Goal: Task Accomplishment & Management: Use online tool/utility

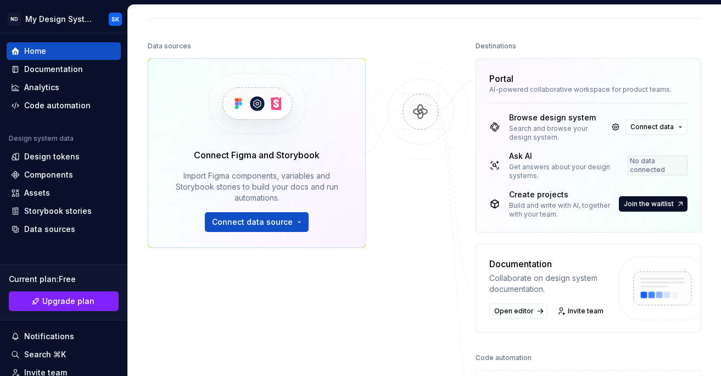
scroll to position [120, 0]
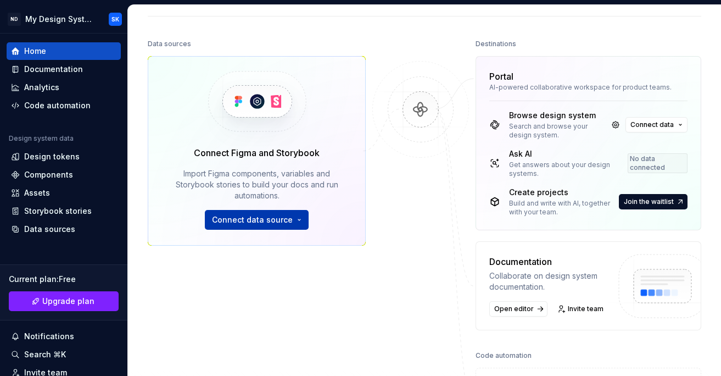
click at [275, 212] on button "Connect data source" at bounding box center [257, 220] width 104 height 20
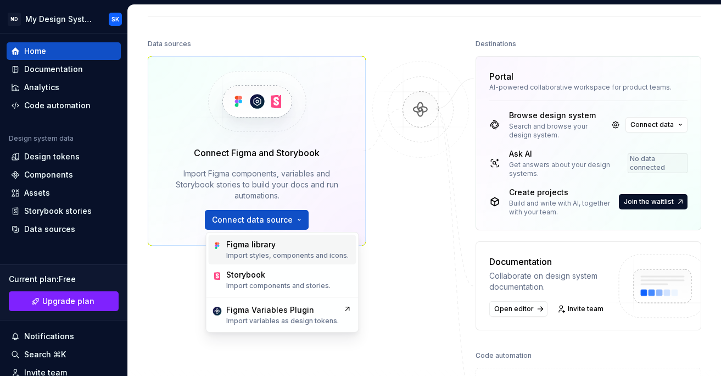
click at [265, 249] on div "Figma library" at bounding box center [250, 244] width 49 height 11
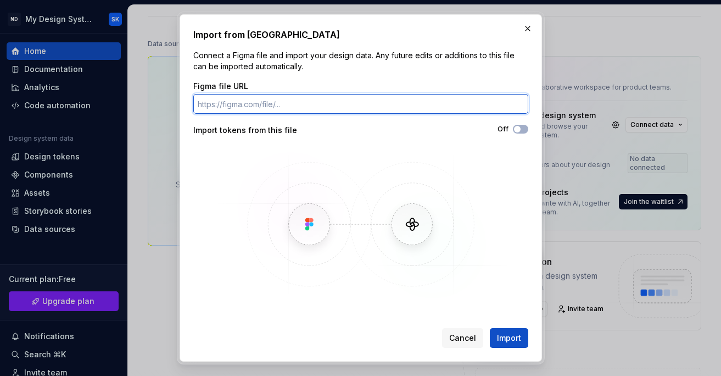
paste input "[URL][DOMAIN_NAME]"
type input "[URL][DOMAIN_NAME]"
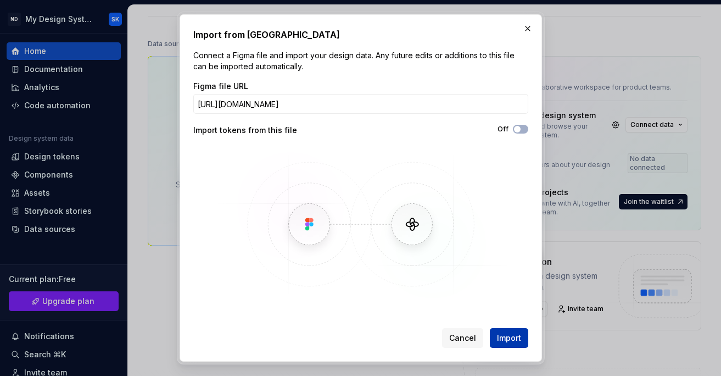
scroll to position [0, 0]
click at [503, 342] on span "Import" at bounding box center [509, 337] width 24 height 11
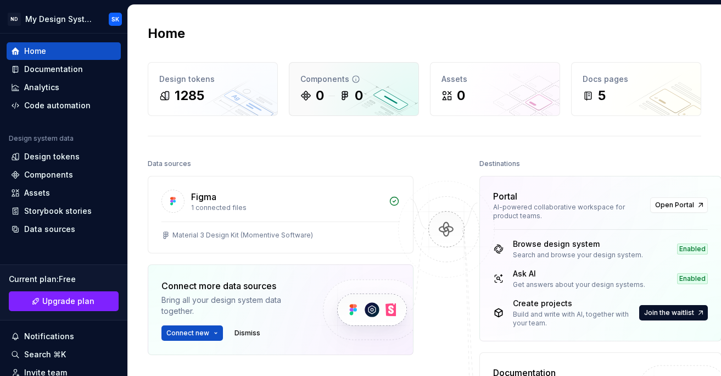
click at [362, 91] on div "0" at bounding box center [359, 96] width 8 height 18
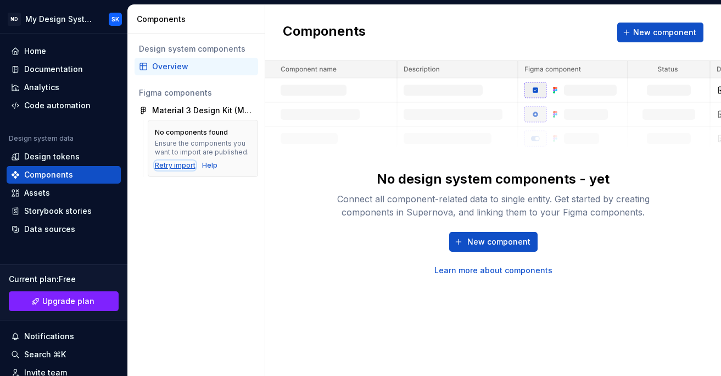
click at [179, 165] on div "Retry import" at bounding box center [175, 165] width 41 height 9
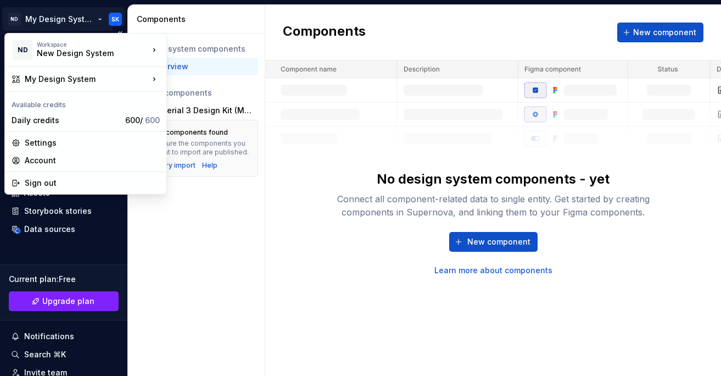
click at [55, 18] on html "ND My Design System SK Home Documentation Analytics Code automation Design syst…" at bounding box center [360, 188] width 721 height 376
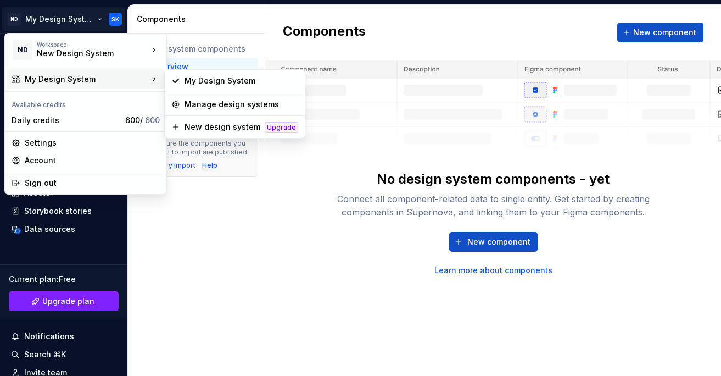
click at [47, 81] on div "My Design System" at bounding box center [87, 79] width 124 height 11
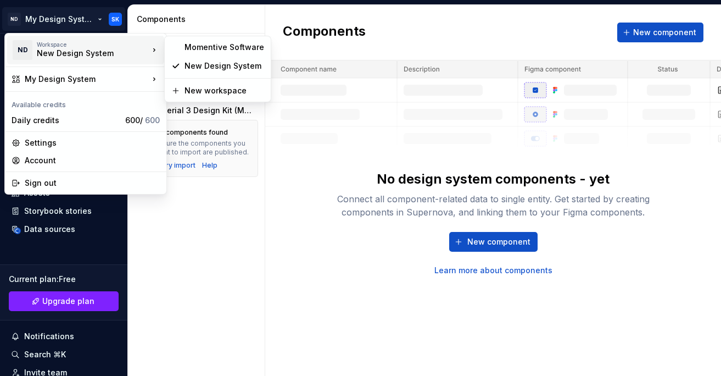
click at [80, 54] on div "New Design System" at bounding box center [83, 53] width 93 height 11
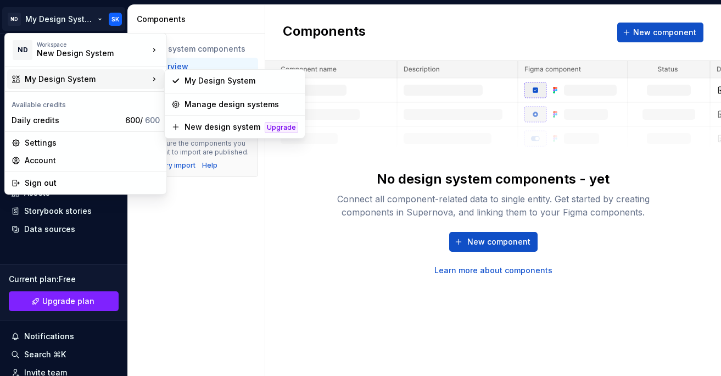
click at [131, 76] on div "My Design System" at bounding box center [87, 79] width 124 height 11
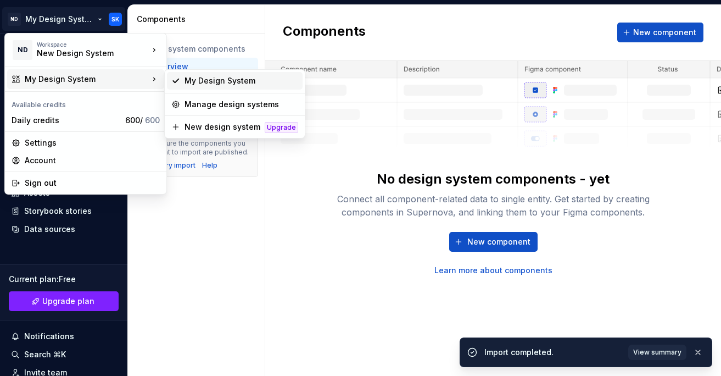
click at [227, 80] on div "My Design System" at bounding box center [241, 80] width 114 height 11
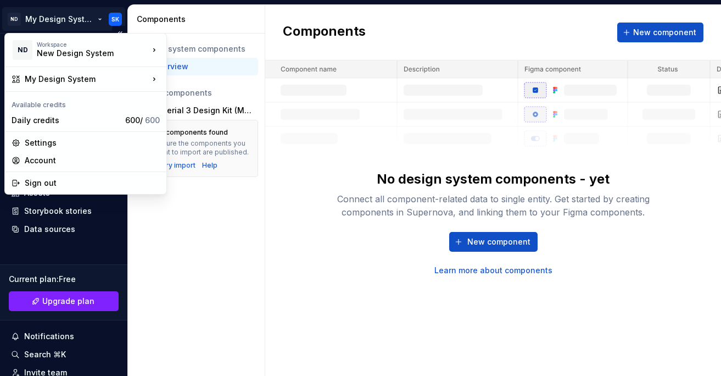
click at [70, 19] on html "ND My Design System SK Home Documentation Analytics Code automation Design syst…" at bounding box center [360, 188] width 721 height 376
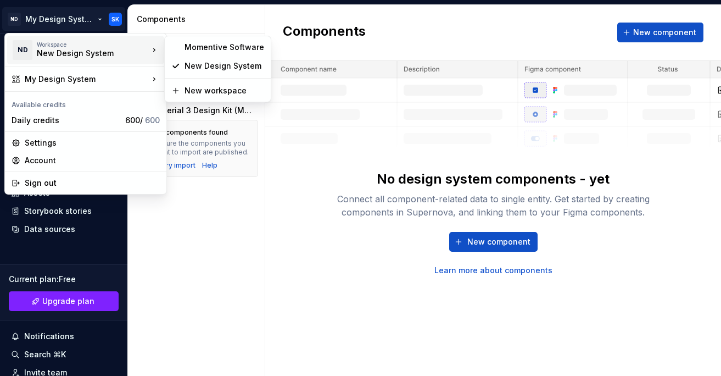
click at [68, 54] on div "New Design System" at bounding box center [83, 53] width 93 height 11
click at [199, 51] on div "Momentive Software" at bounding box center [224, 47] width 80 height 11
